Goal: Information Seeking & Learning: Learn about a topic

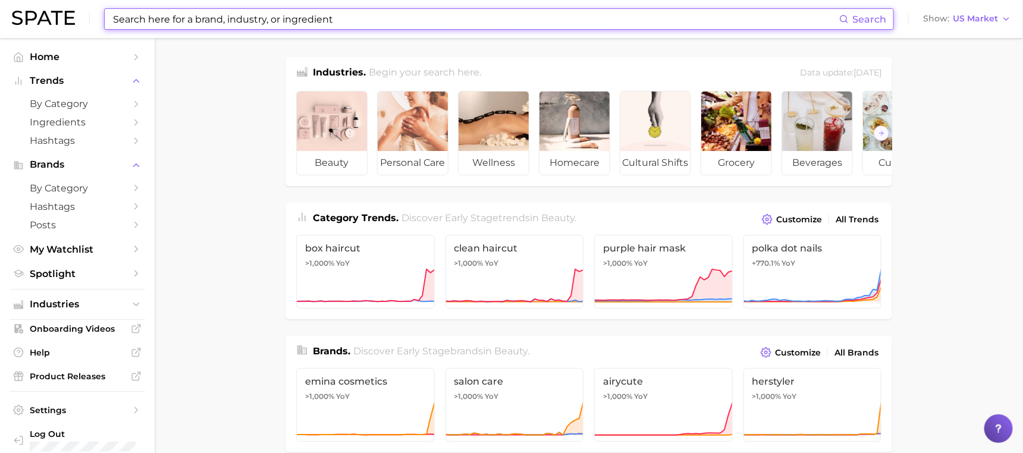
click at [335, 16] on input at bounding box center [475, 19] width 727 height 20
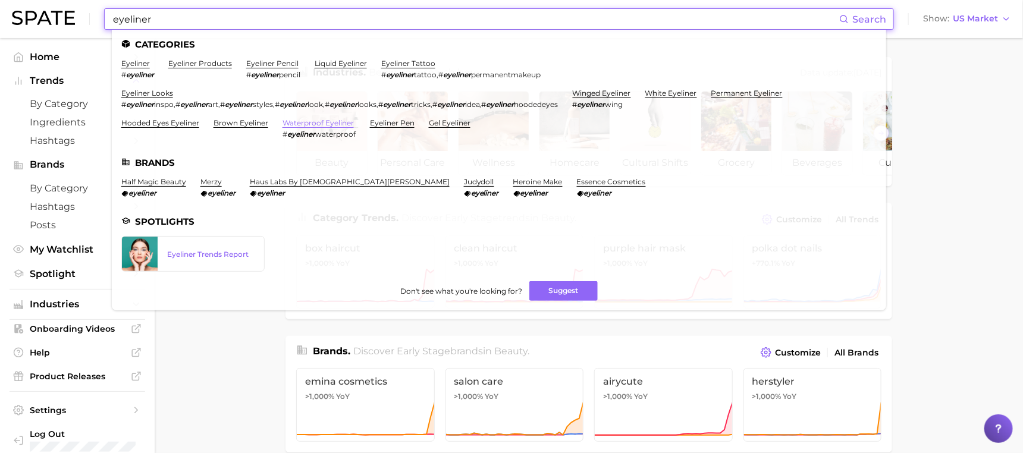
type input "eyeliner"
click at [322, 121] on link "waterproof eyeliner" at bounding box center [317, 122] width 71 height 9
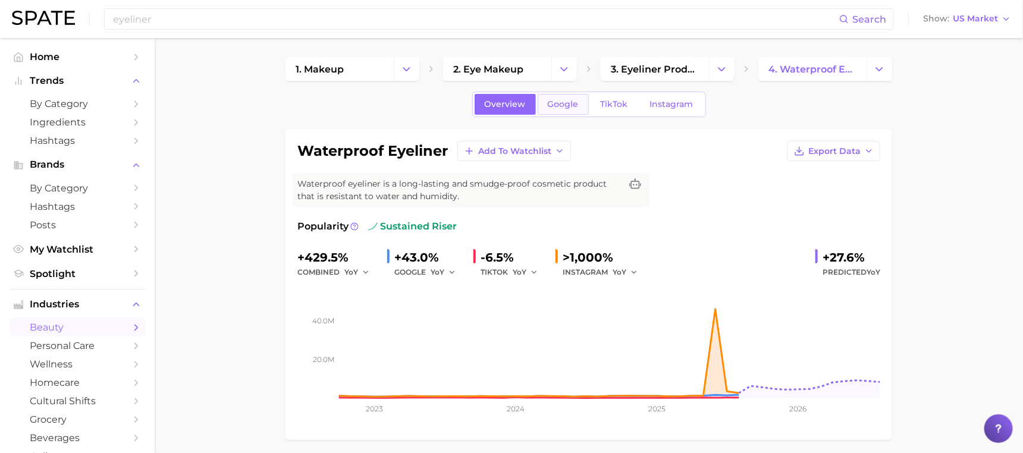
click at [554, 108] on span "Google" at bounding box center [563, 104] width 31 height 10
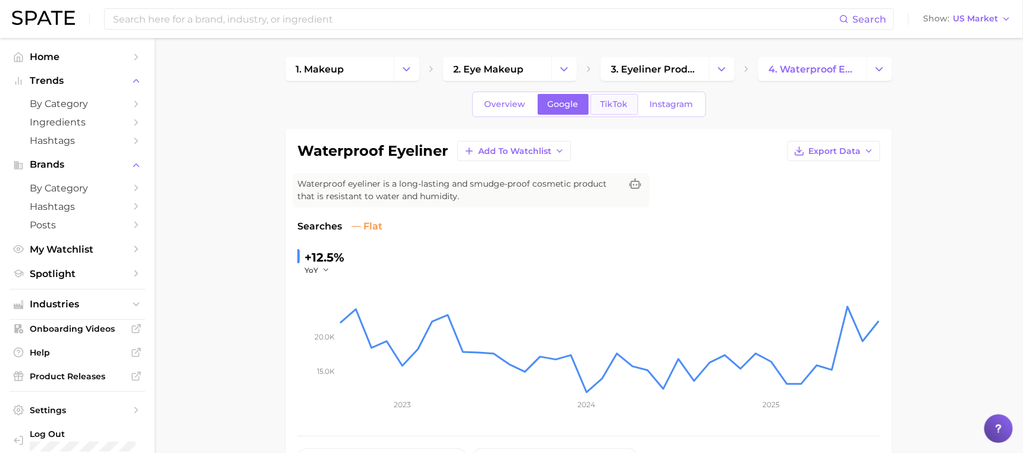
click at [607, 96] on link "TikTok" at bounding box center [614, 104] width 48 height 21
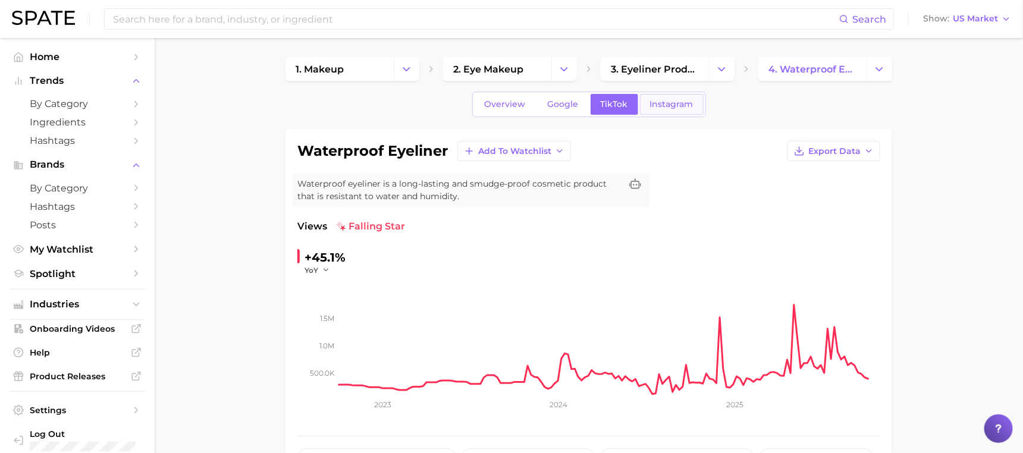
click at [659, 107] on span "Instagram" at bounding box center [671, 104] width 43 height 10
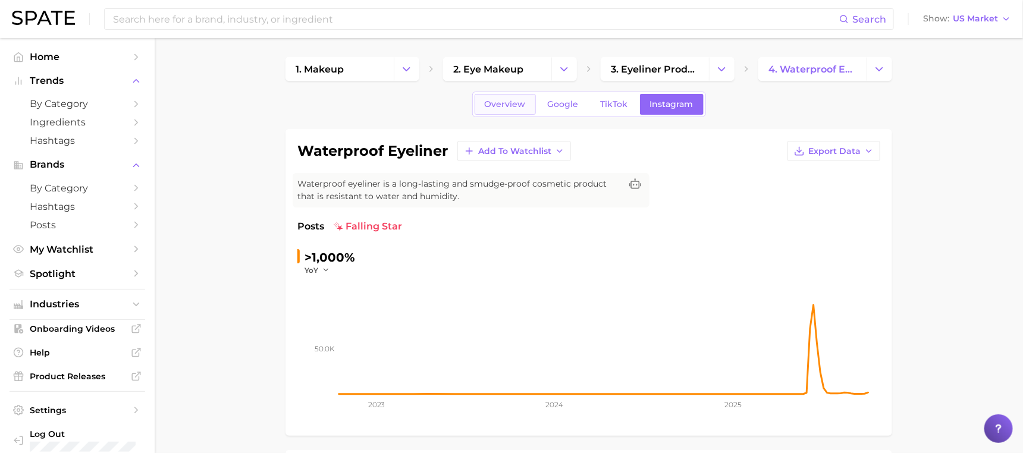
click at [507, 114] on link "Overview" at bounding box center [505, 104] width 61 height 21
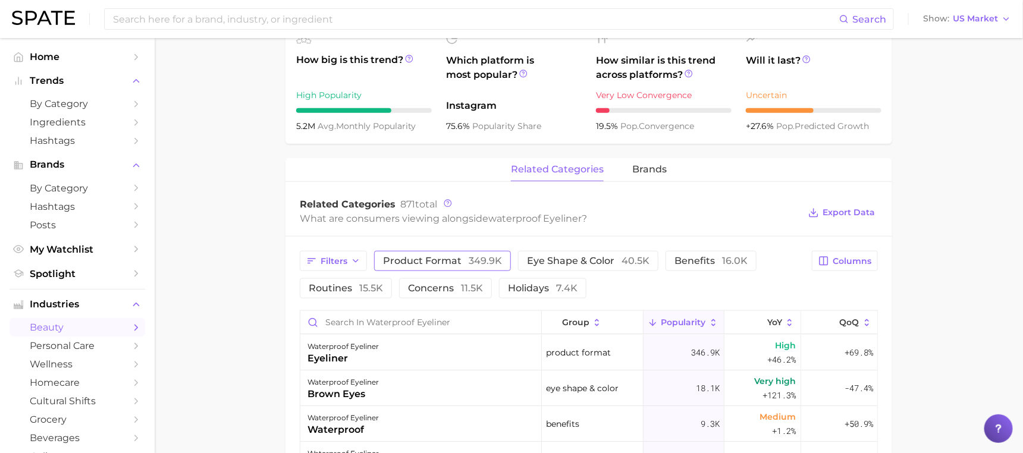
scroll to position [436, 0]
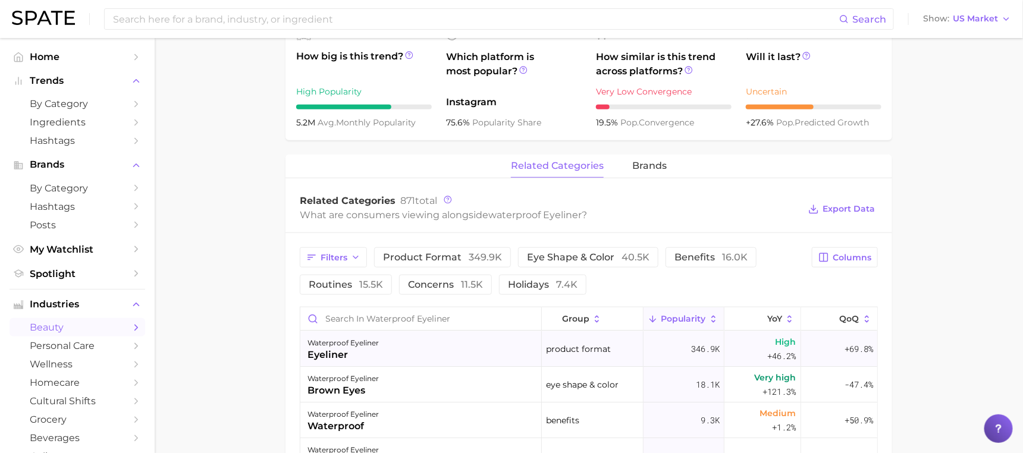
click at [342, 353] on div "eyeliner" at bounding box center [342, 355] width 71 height 14
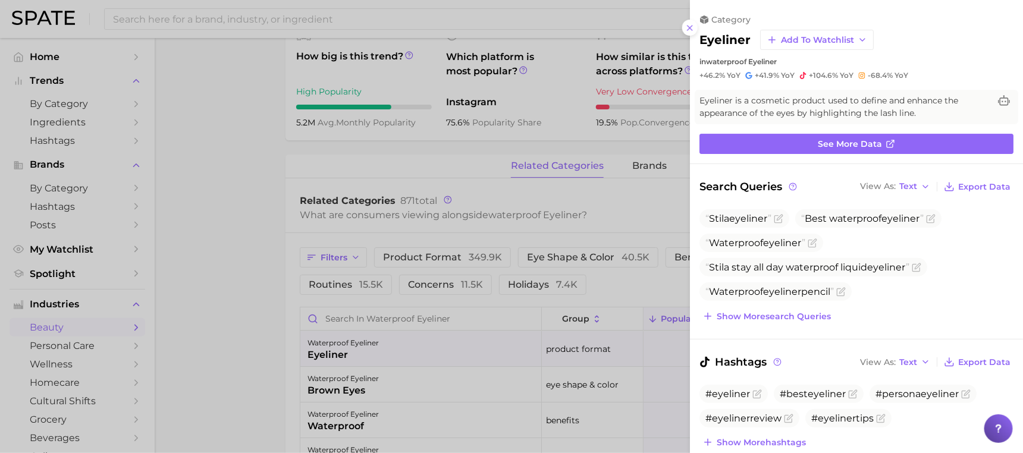
scroll to position [0, 0]
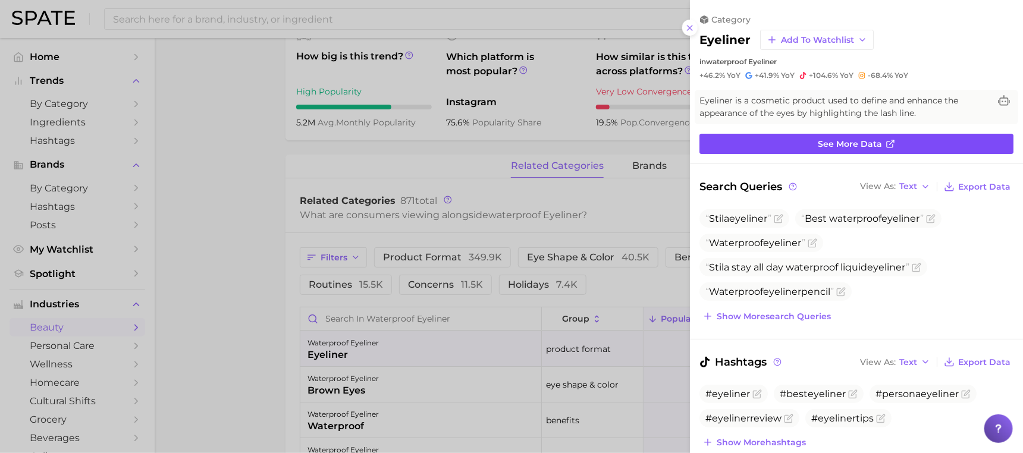
click at [746, 147] on link "See more data" at bounding box center [856, 144] width 314 height 20
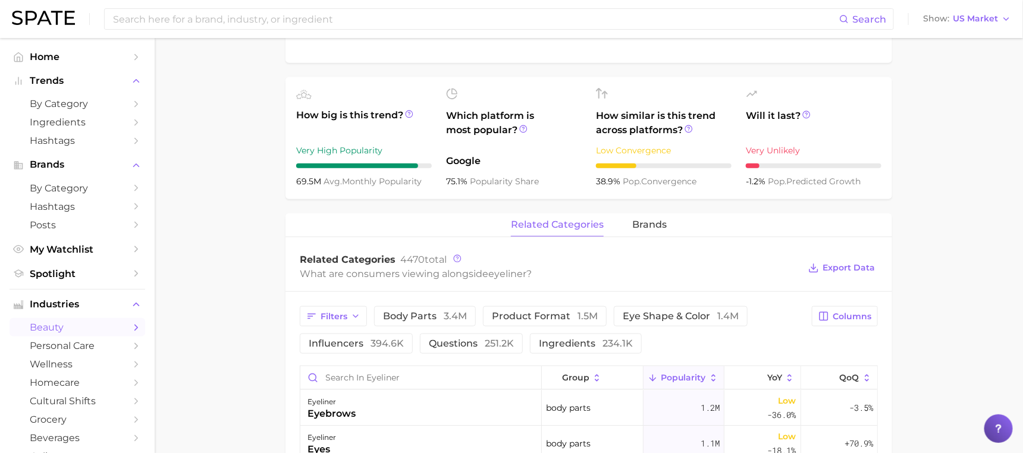
scroll to position [406, 0]
